Goal: Navigation & Orientation: Find specific page/section

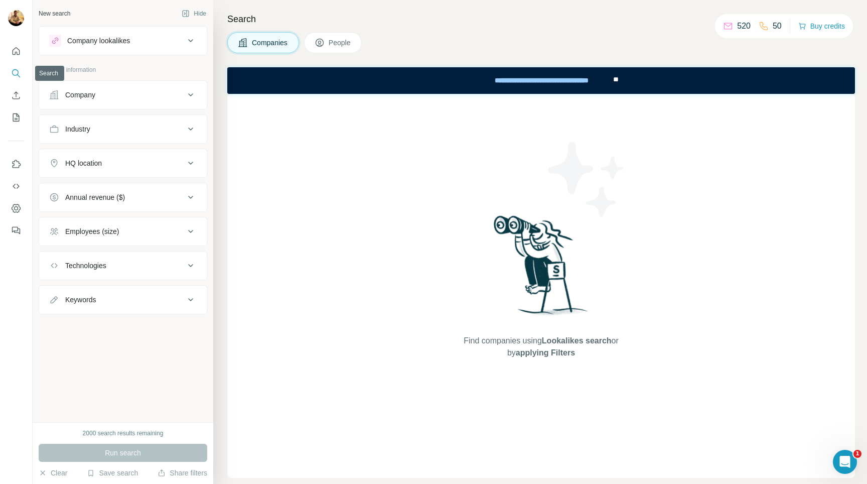
click at [20, 80] on button "Search" at bounding box center [16, 73] width 16 height 18
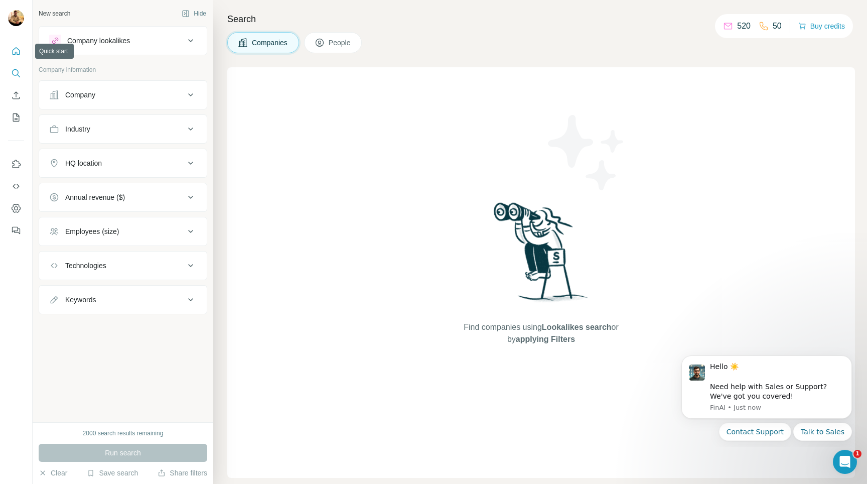
click at [15, 52] on icon "Quick start" at bounding box center [16, 51] width 10 height 10
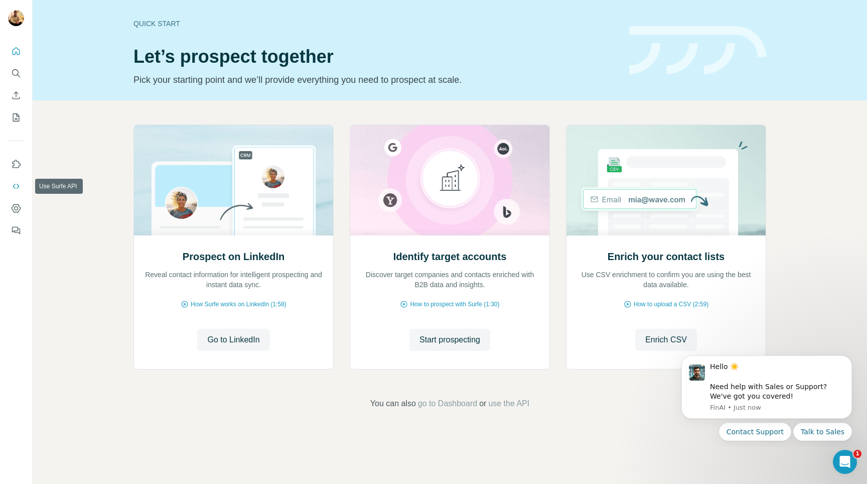
click at [18, 188] on icon "Use Surfe API" at bounding box center [16, 186] width 10 height 10
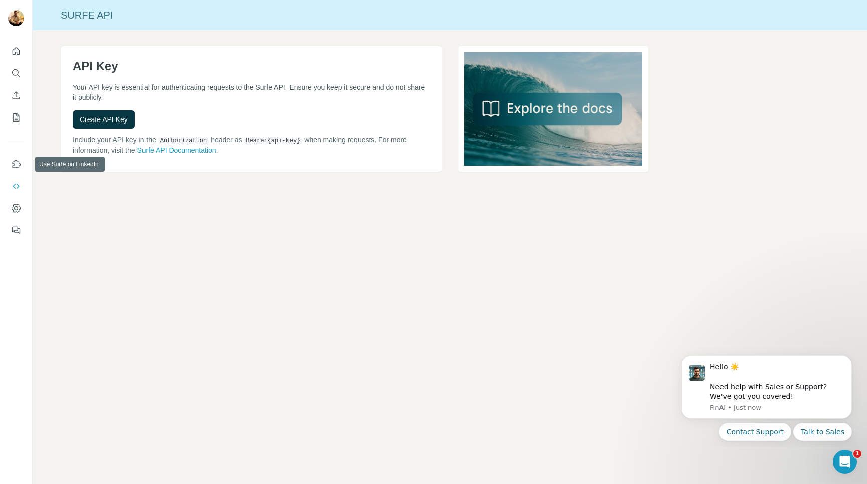
click at [14, 154] on div at bounding box center [16, 137] width 32 height 203
click at [17, 161] on icon "Use Surfe on LinkedIn" at bounding box center [17, 164] width 9 height 8
